Goal: Use online tool/utility: Utilize a website feature to perform a specific function

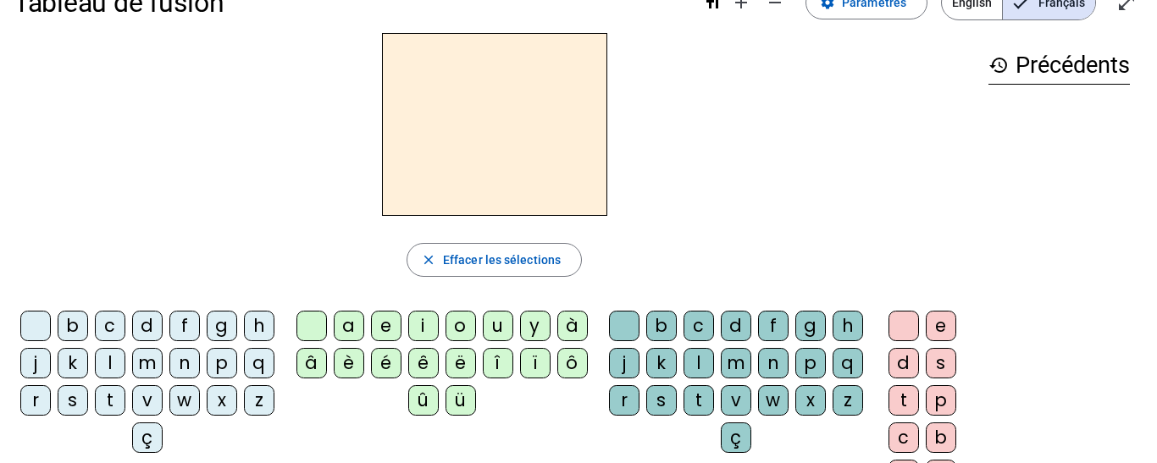
scroll to position [47, 0]
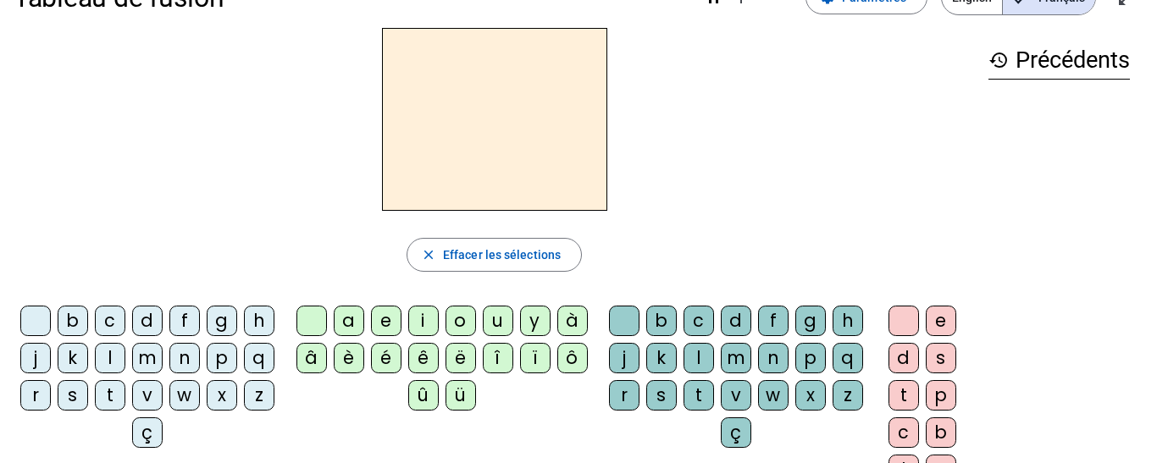
click at [125, 355] on div "l" at bounding box center [110, 358] width 30 height 30
click at [386, 319] on div "e" at bounding box center [386, 321] width 30 height 30
click at [503, 322] on div "u" at bounding box center [498, 321] width 30 height 30
click at [125, 396] on div "t" at bounding box center [110, 395] width 30 height 30
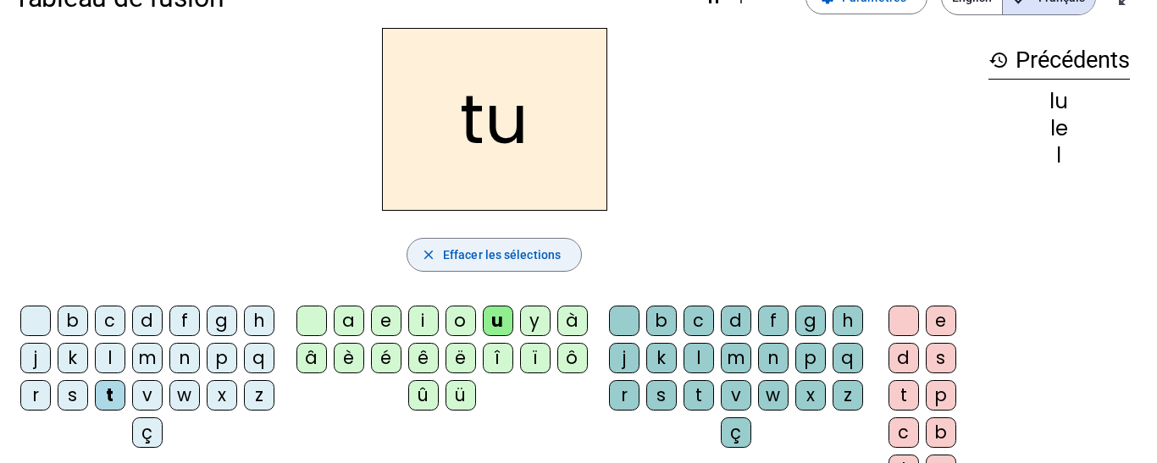
click at [488, 257] on span "Effacer les sélections" at bounding box center [502, 255] width 118 height 20
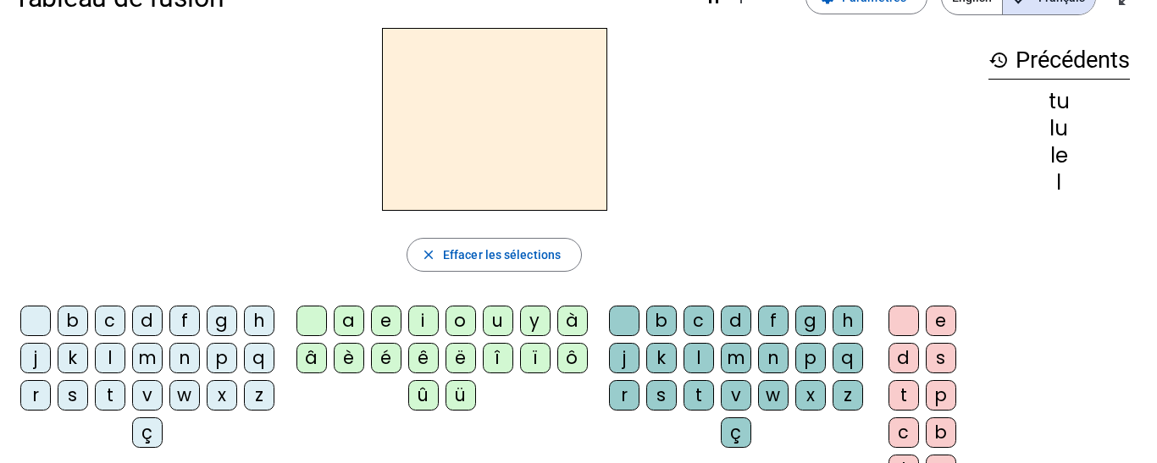
click at [125, 359] on div "l" at bounding box center [110, 358] width 30 height 30
click at [381, 325] on div "e" at bounding box center [386, 321] width 30 height 30
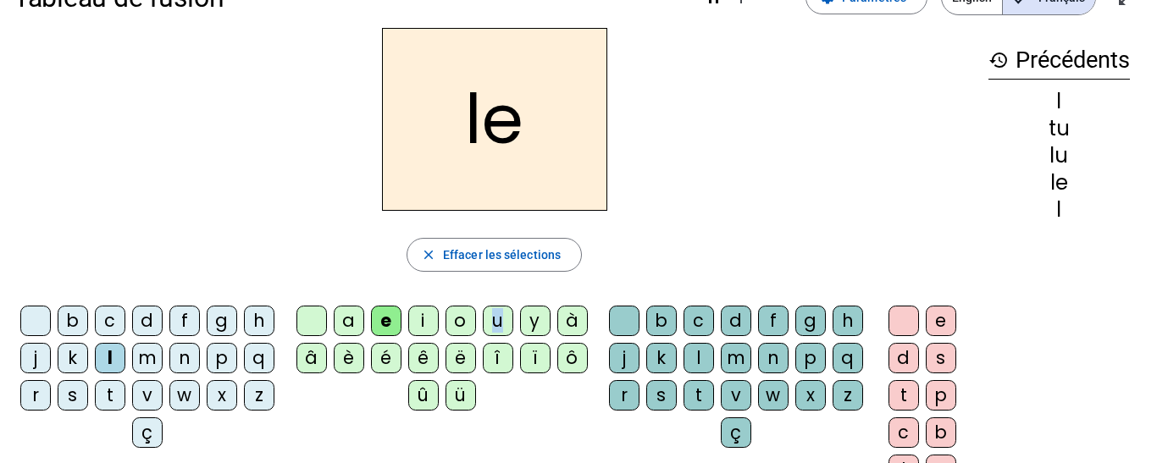
click at [498, 331] on div "u" at bounding box center [498, 321] width 30 height 30
click at [125, 396] on div "t" at bounding box center [110, 395] width 30 height 30
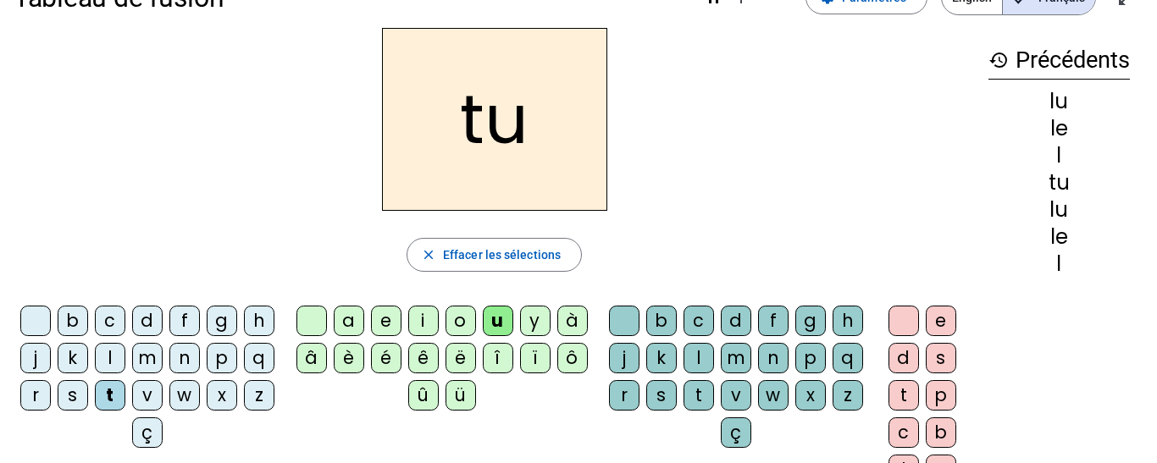
click at [163, 324] on div "d" at bounding box center [147, 321] width 30 height 30
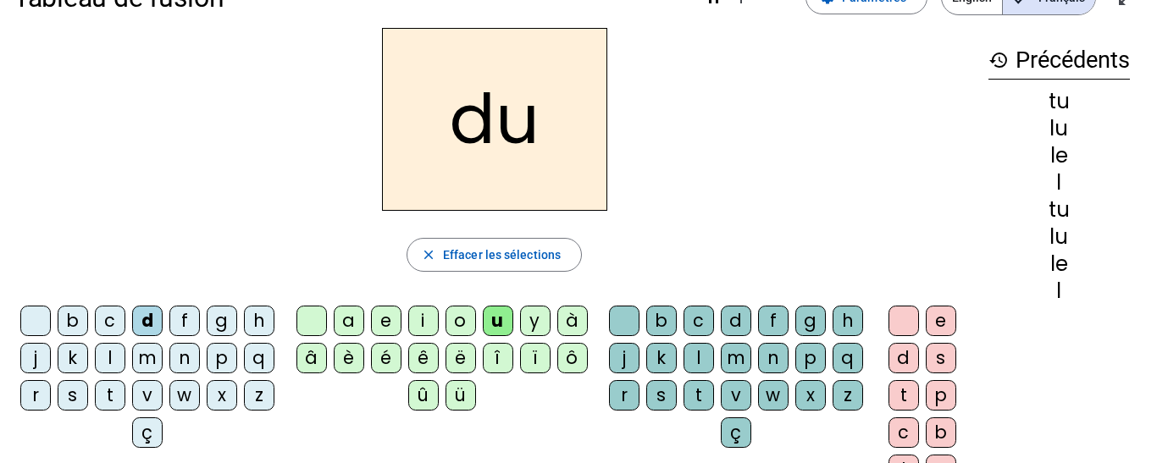
click at [125, 391] on div "t" at bounding box center [110, 395] width 30 height 30
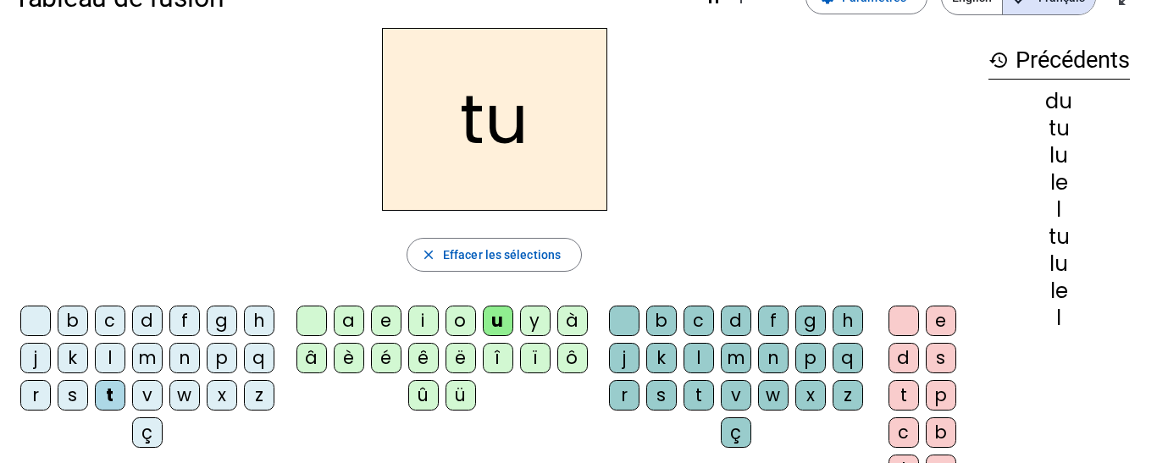
click at [384, 313] on div "e" at bounding box center [386, 321] width 30 height 30
click at [351, 320] on div "a" at bounding box center [349, 321] width 30 height 30
